Goal: Ask a question

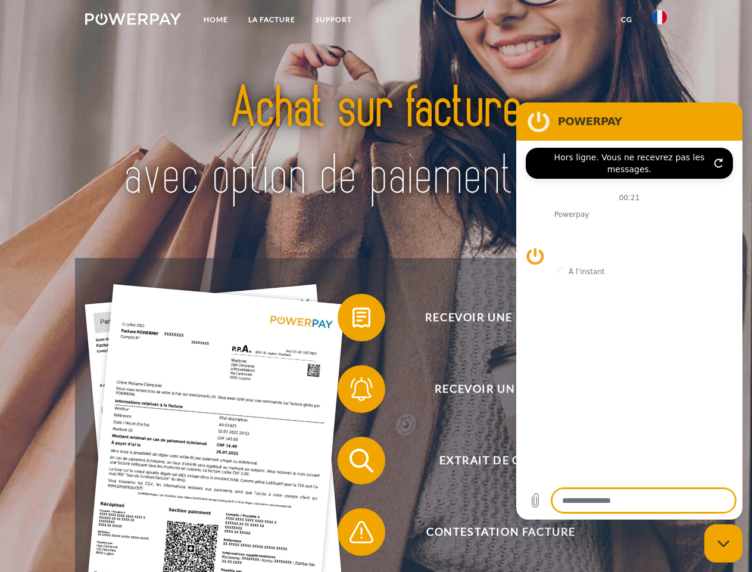
click at [133, 21] on img at bounding box center [133, 19] width 96 height 12
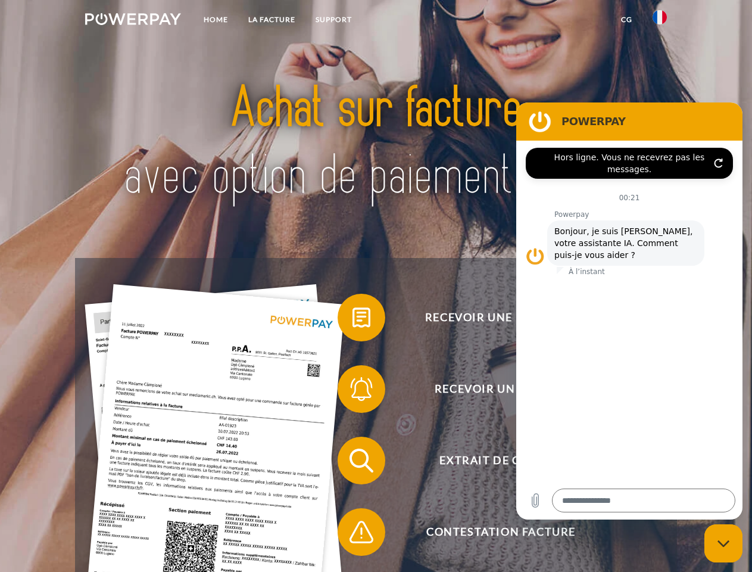
click at [660, 21] on img at bounding box center [660, 17] width 14 height 14
click at [626, 20] on link "CG" at bounding box center [627, 19] width 32 height 21
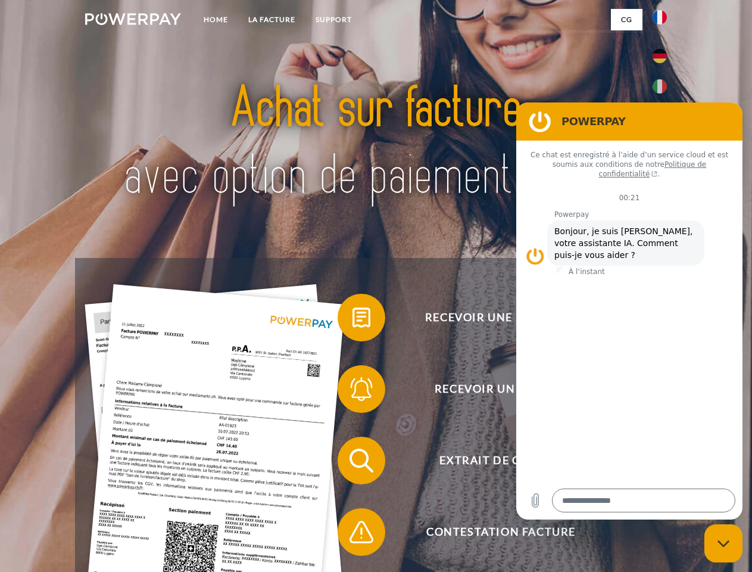
click at [352, 320] on span at bounding box center [344, 318] width 60 height 60
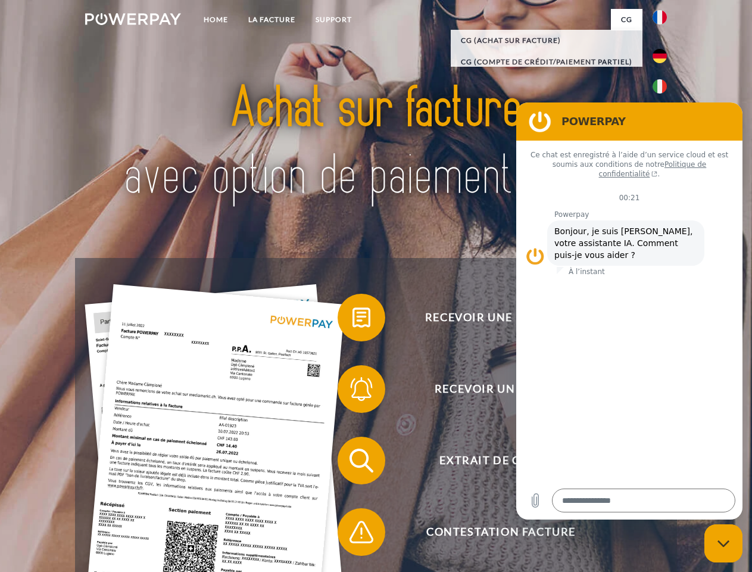
click at [352, 391] on span at bounding box center [344, 389] width 60 height 60
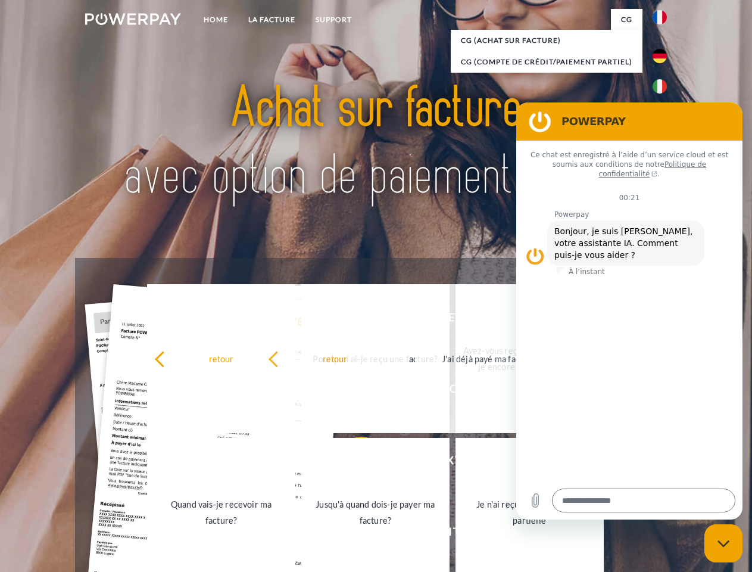
click at [352, 463] on link "Jusqu'à quand dois-je payer ma facture?" at bounding box center [375, 512] width 148 height 149
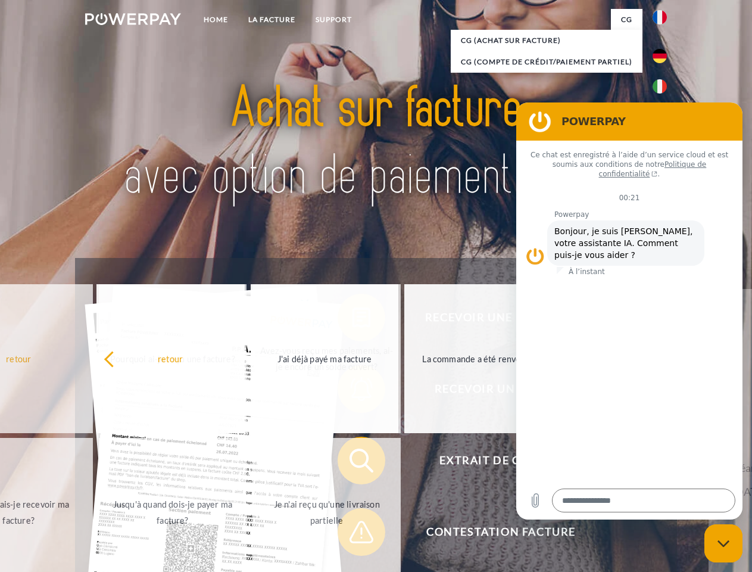
click at [352, 534] on span at bounding box center [344, 532] width 60 height 60
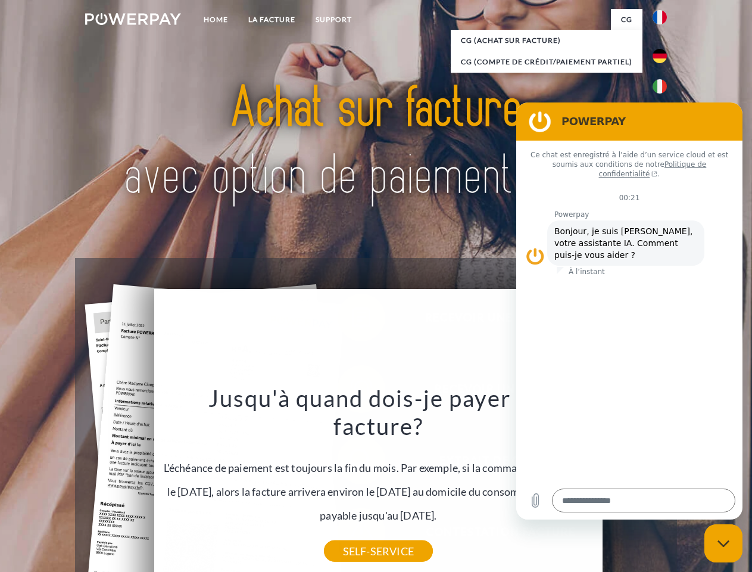
click at [723, 543] on icon "Fermer la fenêtre de messagerie" at bounding box center [723, 543] width 13 height 8
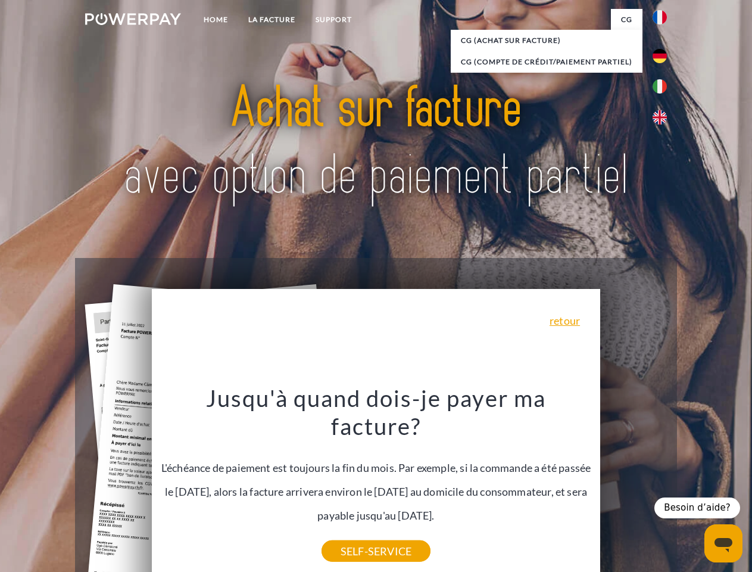
type textarea "*"
